Goal: Find specific page/section: Find specific page/section

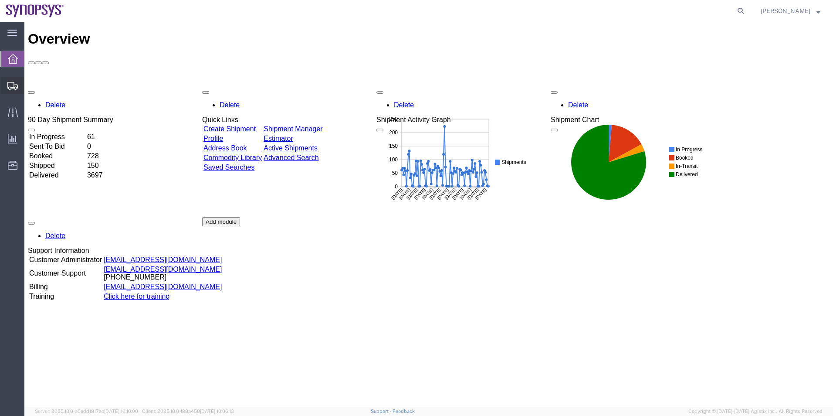
click at [0, 0] on span "Shipment Manager" at bounding box center [0, 0] width 0 height 0
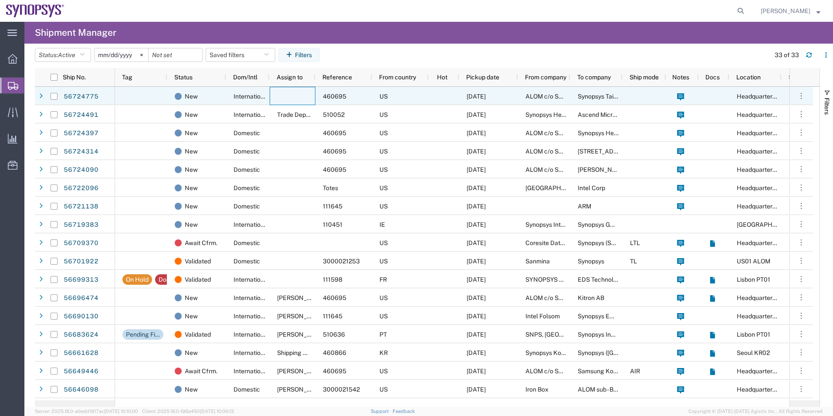
click at [303, 96] on div at bounding box center [293, 96] width 46 height 18
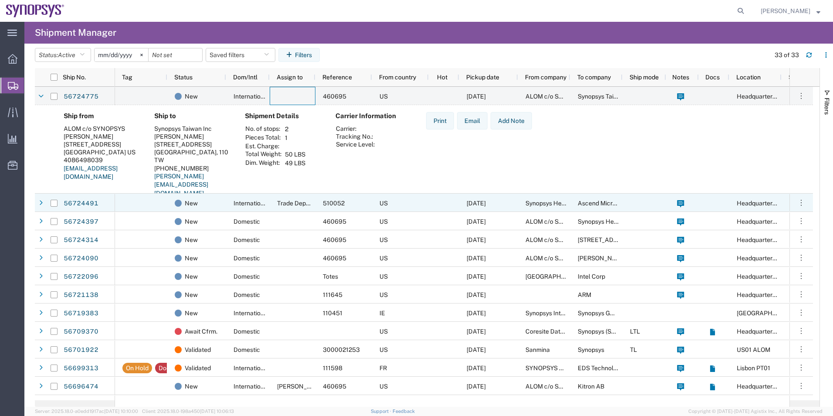
click at [286, 199] on div "Trade Department" at bounding box center [293, 202] width 46 height 18
